Goal: Check status: Check status

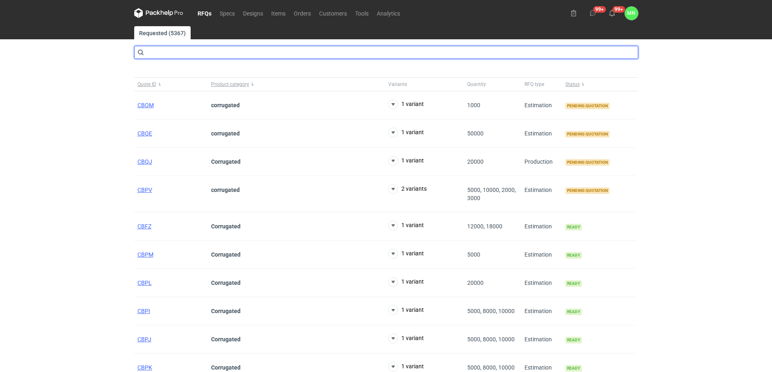
click at [178, 53] on input "text" at bounding box center [386, 52] width 504 height 13
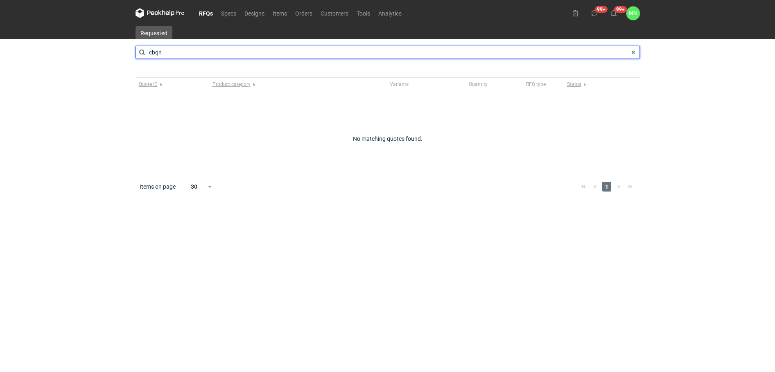
click at [191, 53] on input "cbqn" at bounding box center [387, 52] width 504 height 13
type input "cbQn"
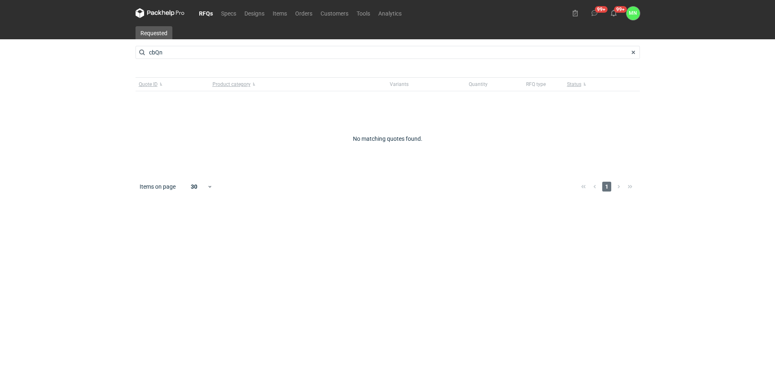
click at [207, 9] on link "RFQs" at bounding box center [206, 13] width 22 height 10
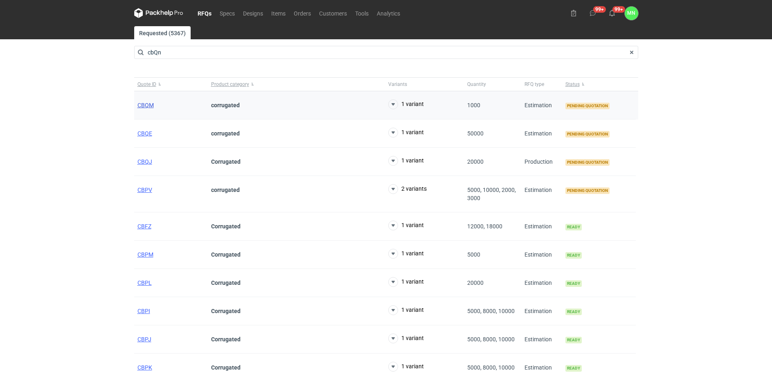
click at [140, 107] on span "CBQM" at bounding box center [146, 105] width 16 height 7
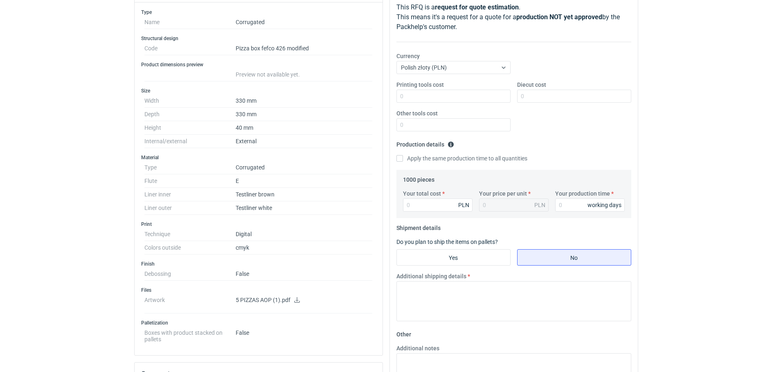
scroll to position [97, 0]
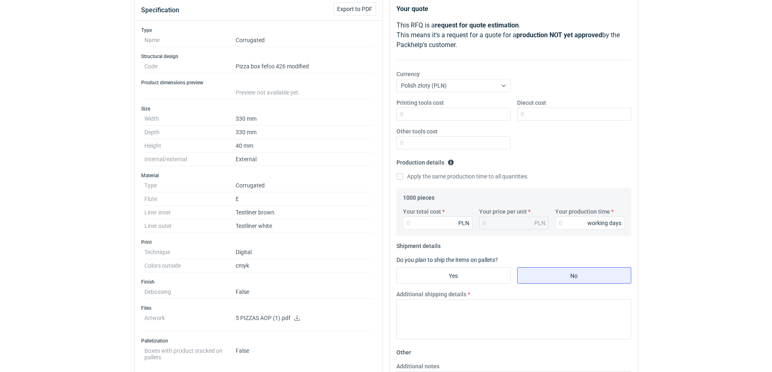
click at [300, 319] on icon at bounding box center [297, 318] width 6 height 6
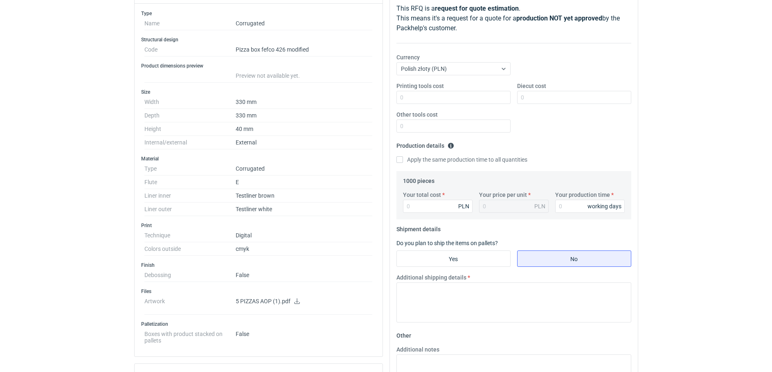
scroll to position [148, 0]
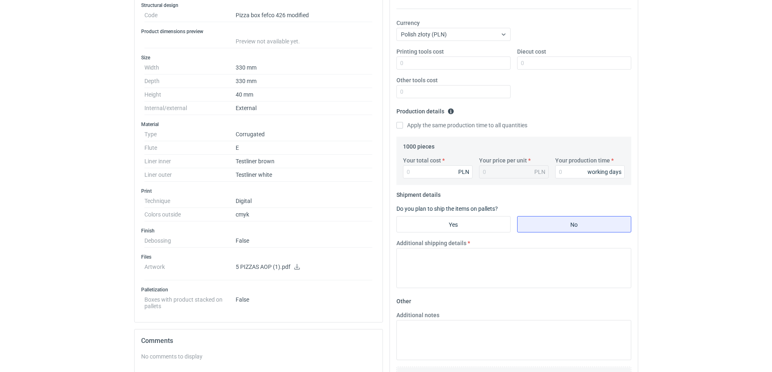
click at [78, 223] on div "RFQs Specs Designs Items Orders Customers Tools Analytics 99+ 99+ MN [PERSON_NA…" at bounding box center [386, 38] width 772 height 372
